Goal: Task Accomplishment & Management: Use online tool/utility

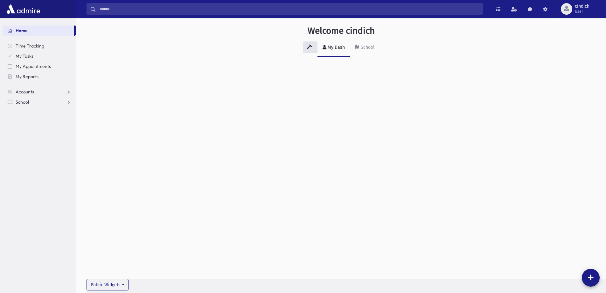
click at [322, 87] on div "Welcome cindich My Dash School Public Widgets" at bounding box center [341, 155] width 530 height 275
click at [51, 107] on nav "Home Time Tracking My Tasks My Appointments My Reports Accounts Accounts Accoun…" at bounding box center [38, 63] width 76 height 90
click at [41, 107] on nav "Home Time Tracking My Tasks My Appointments My Reports Accounts Accounts Accoun…" at bounding box center [38, 63] width 76 height 90
click at [39, 101] on link "School" at bounding box center [40, 102] width 74 height 10
click at [41, 121] on span "Attendance" at bounding box center [31, 122] width 24 height 6
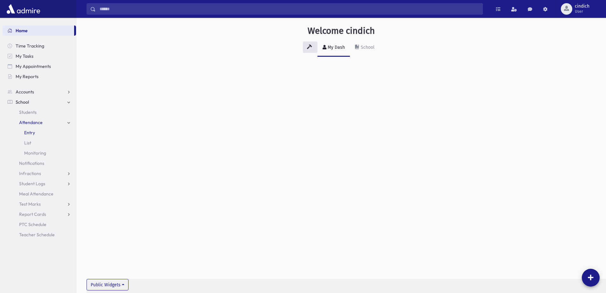
click at [41, 130] on link "Entry" at bounding box center [40, 132] width 74 height 10
